Goal: Transaction & Acquisition: Purchase product/service

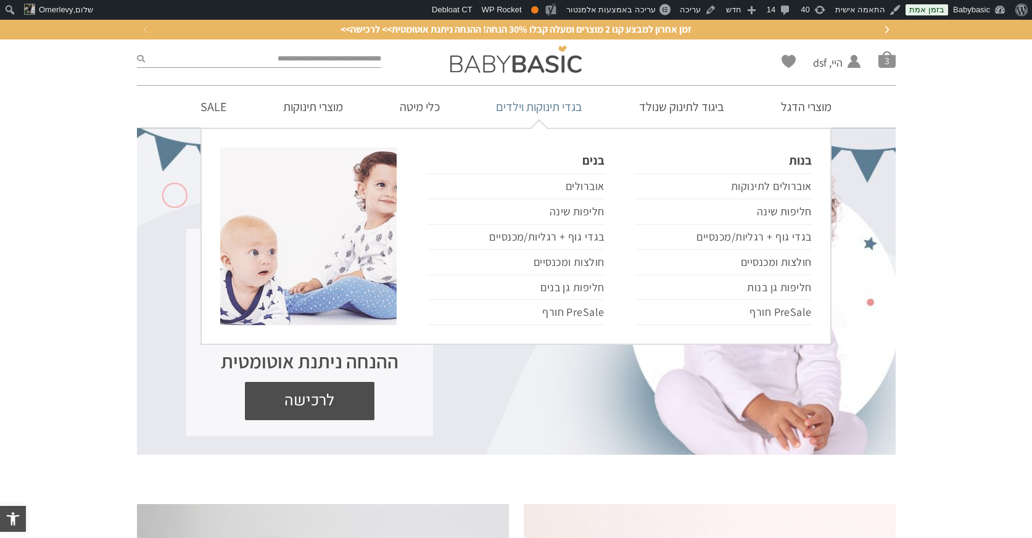
click at [549, 107] on link "בגדי תינוקות וילדים" at bounding box center [538, 107] width 123 height 42
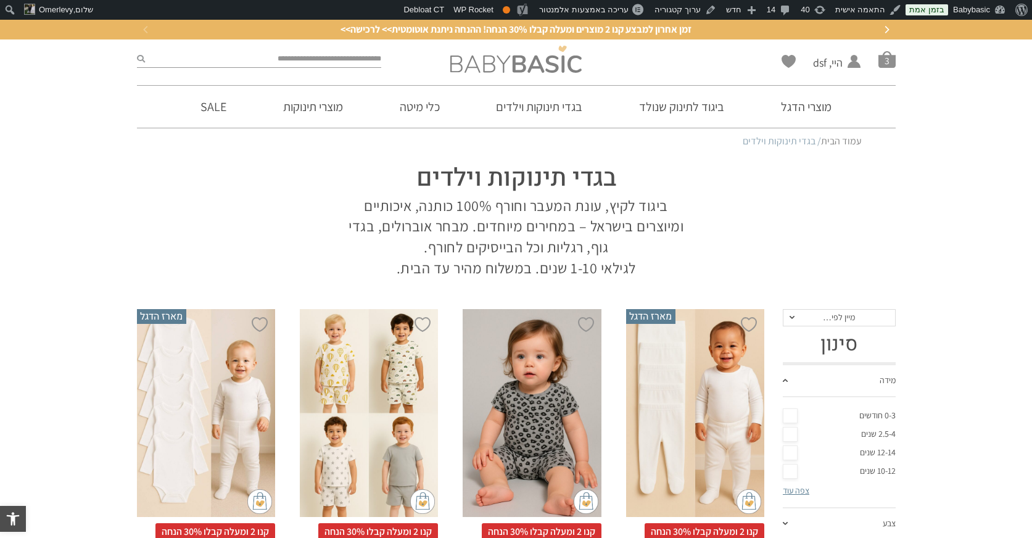
click at [515, 64] on img at bounding box center [515, 59] width 131 height 27
